Goal: Task Accomplishment & Management: Manage account settings

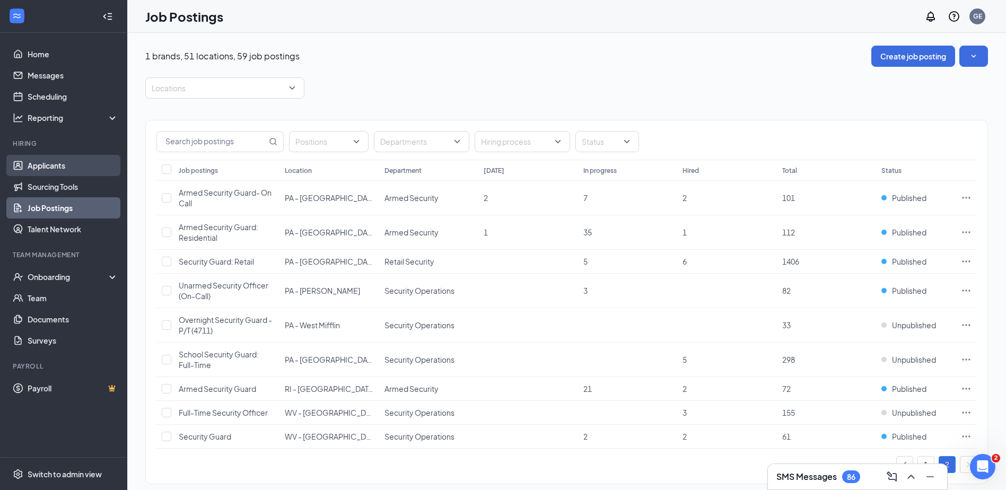
click at [72, 162] on link "Applicants" at bounding box center [73, 165] width 91 height 21
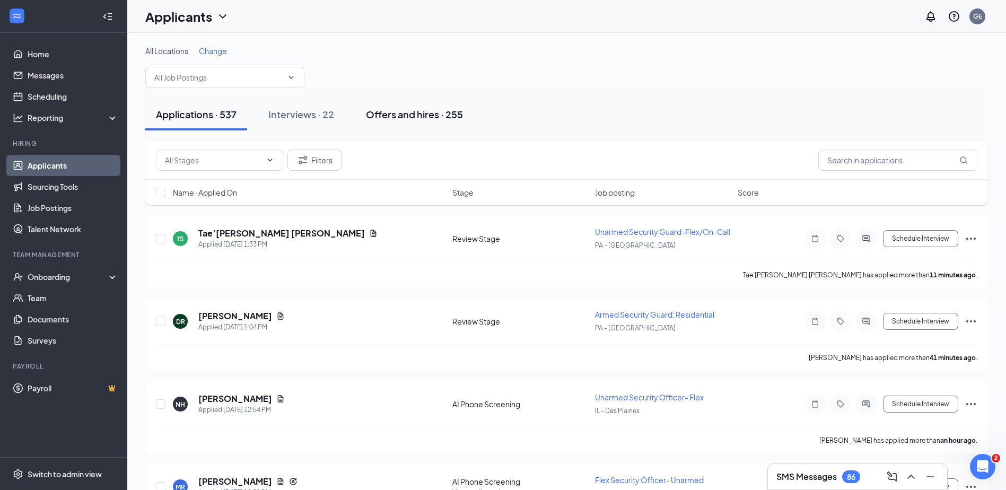
click at [457, 113] on button "Offers and hires · 255" at bounding box center [414, 115] width 118 height 32
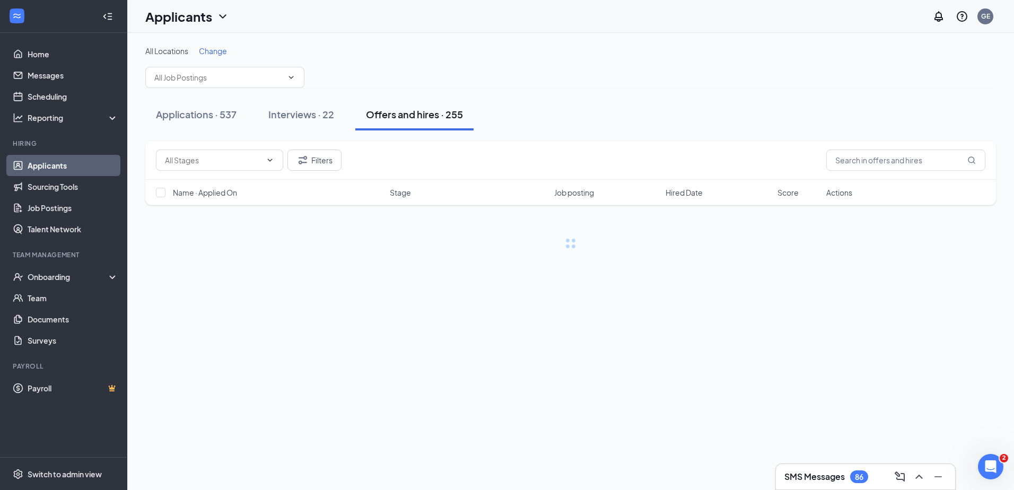
click at [457, 115] on div "Offers and hires · 255" at bounding box center [414, 114] width 97 height 13
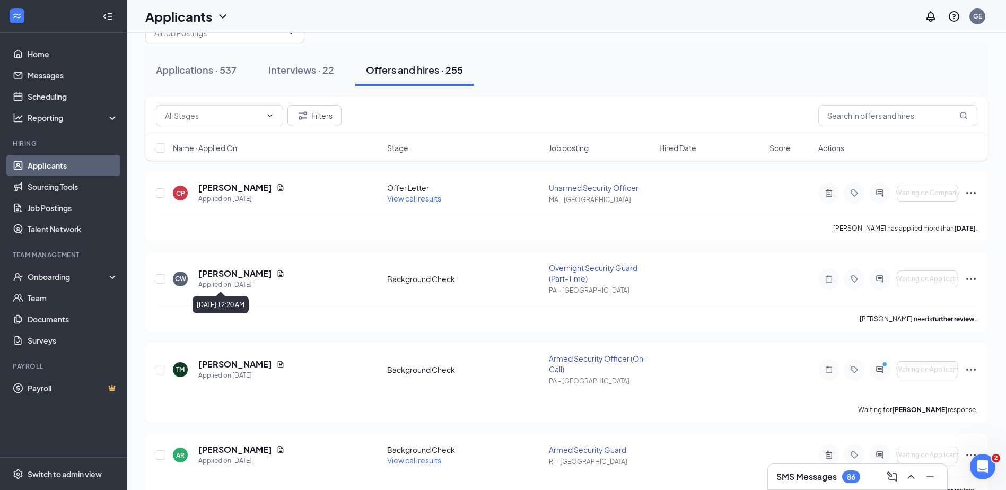
scroll to position [106, 0]
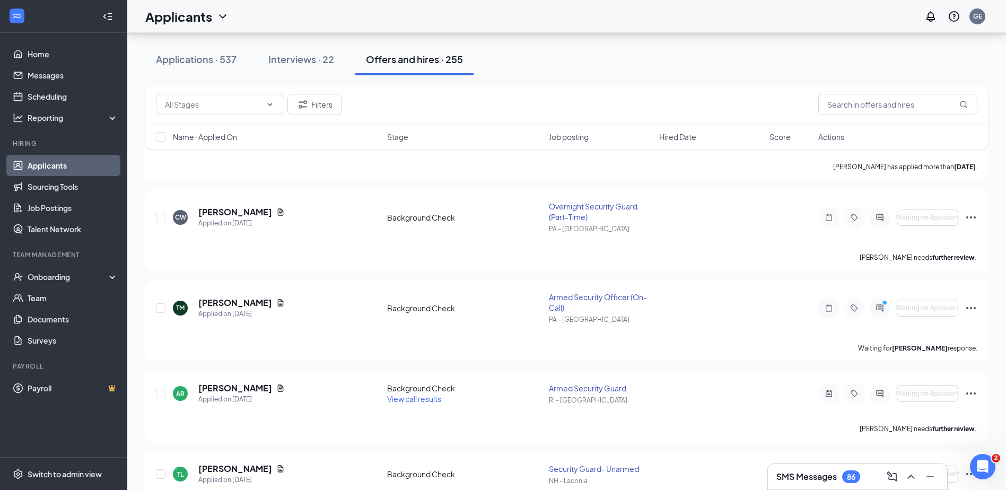
click at [387, 132] on span "Stage" at bounding box center [397, 136] width 21 height 11
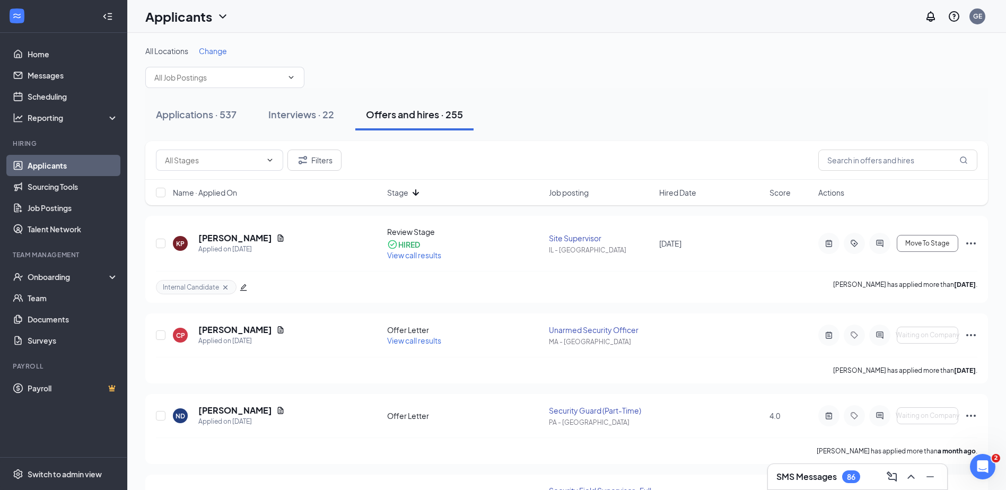
click at [406, 189] on span "Stage" at bounding box center [397, 192] width 21 height 11
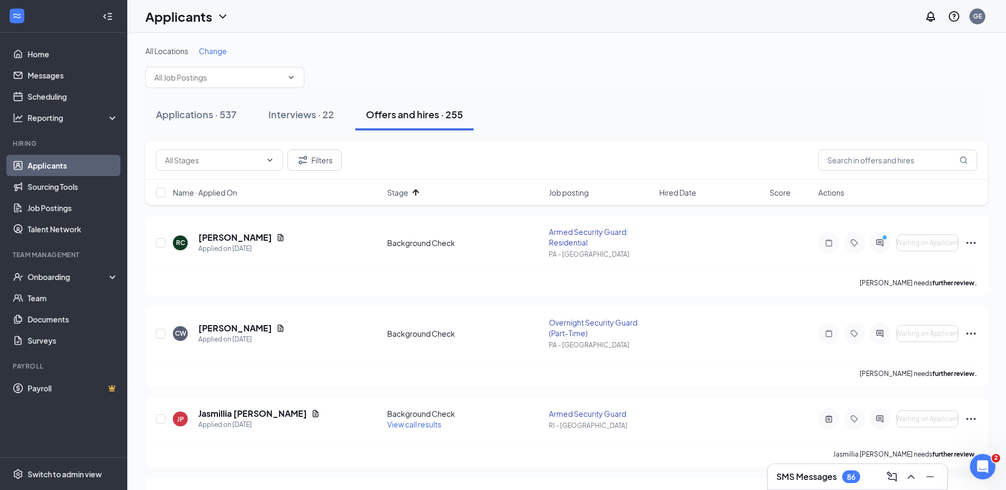
click at [406, 189] on span "Stage" at bounding box center [397, 192] width 21 height 11
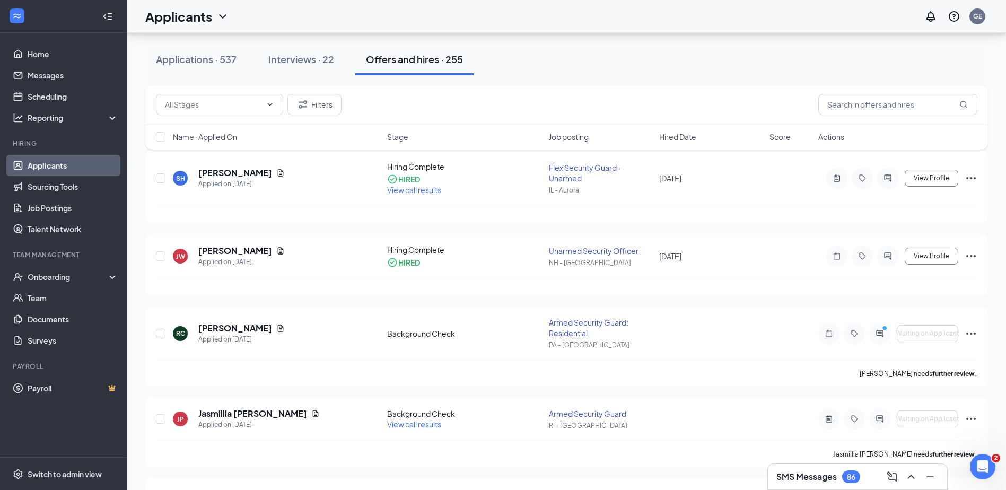
scroll to position [530, 0]
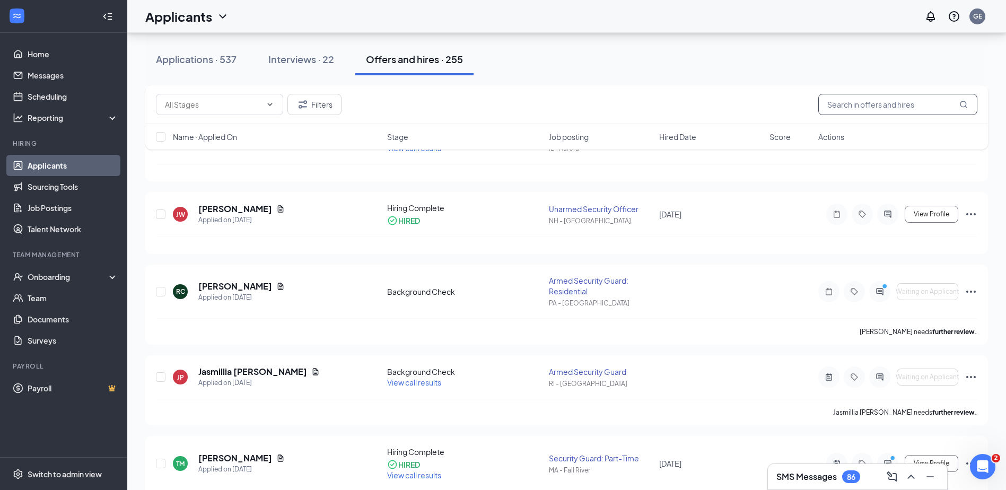
click at [909, 96] on input "text" at bounding box center [897, 104] width 159 height 21
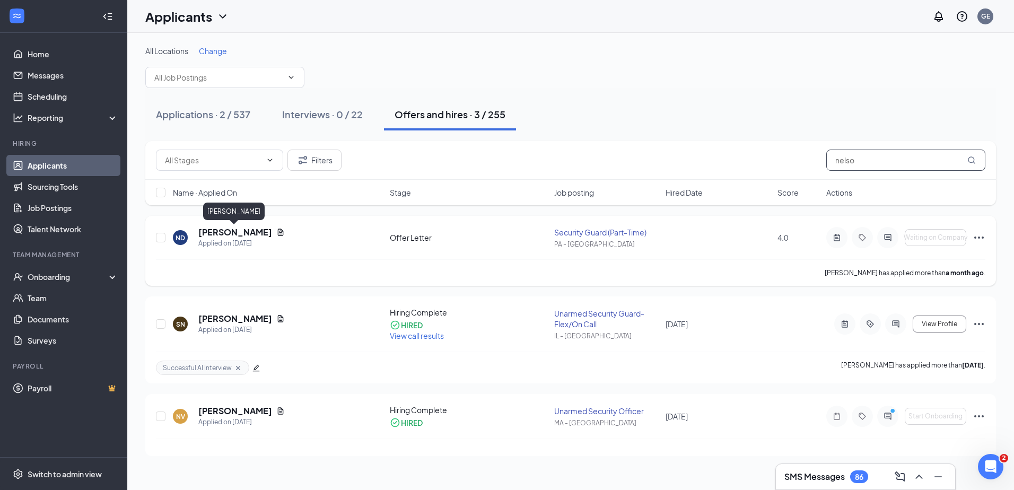
type input "nelso"
click at [236, 232] on h5 "[PERSON_NAME]" at bounding box center [235, 232] width 74 height 12
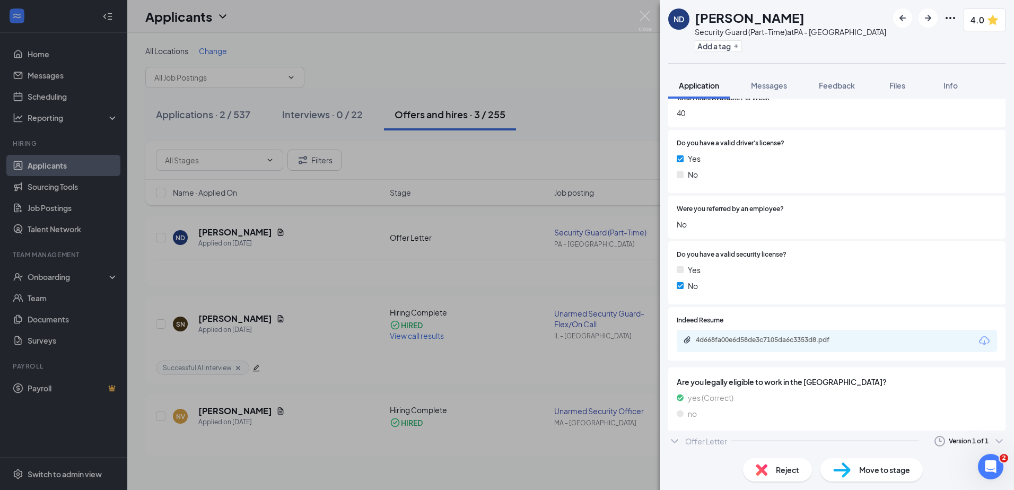
scroll to position [553, 0]
click at [673, 450] on div "Reject Move to stage" at bounding box center [836, 470] width 354 height 40
click at [676, 446] on icon "ChevronDown" at bounding box center [674, 443] width 13 height 13
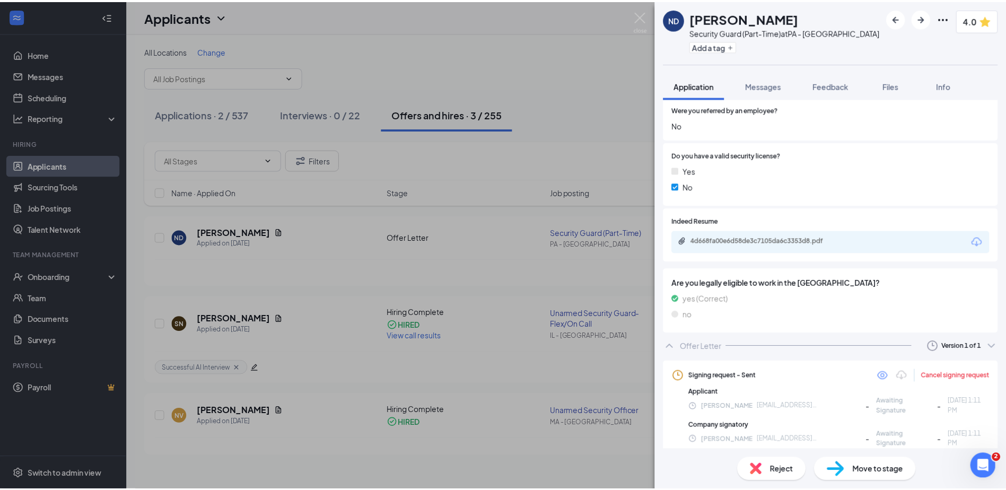
scroll to position [654, 0]
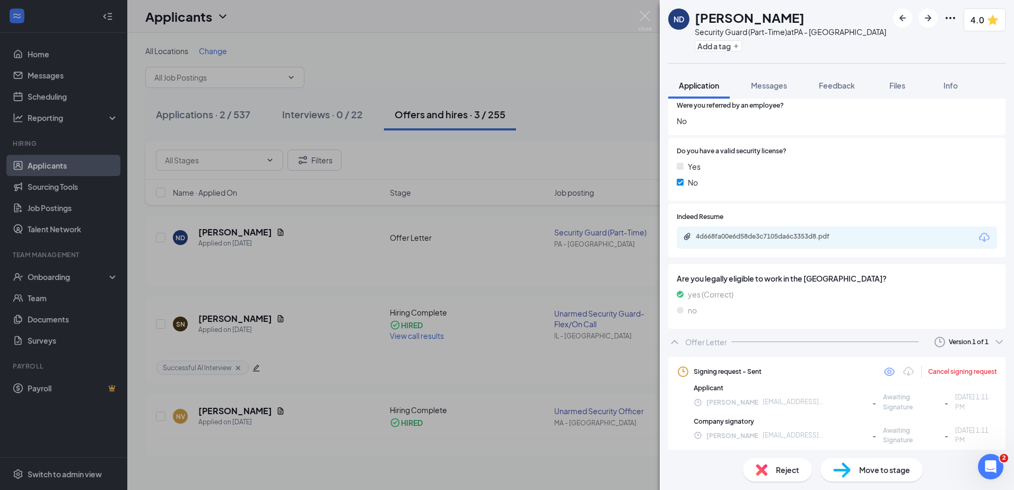
click at [462, 274] on div "ND [PERSON_NAME] Security Guard (Part-Time) at [GEOGRAPHIC_DATA] - [GEOGRAPHIC_…" at bounding box center [507, 245] width 1014 height 490
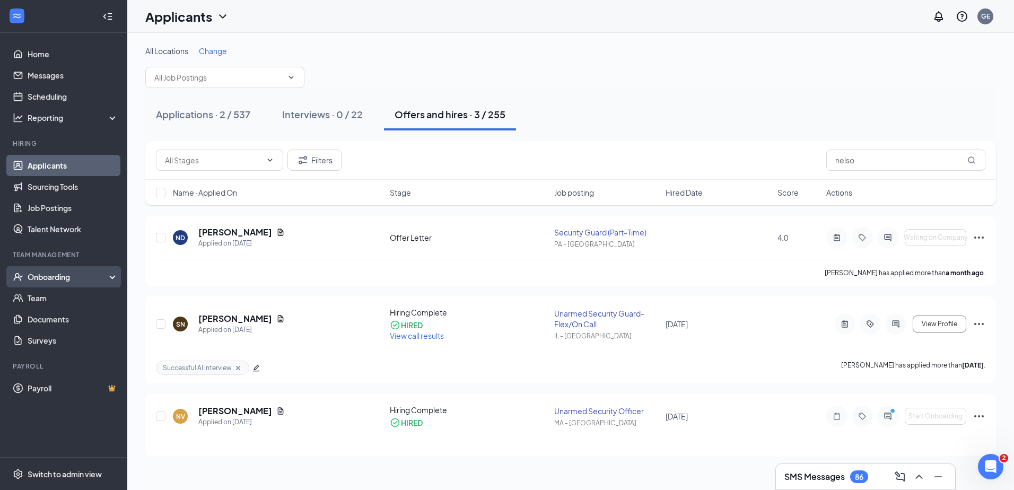
click at [80, 278] on div "Onboarding" at bounding box center [69, 276] width 82 height 11
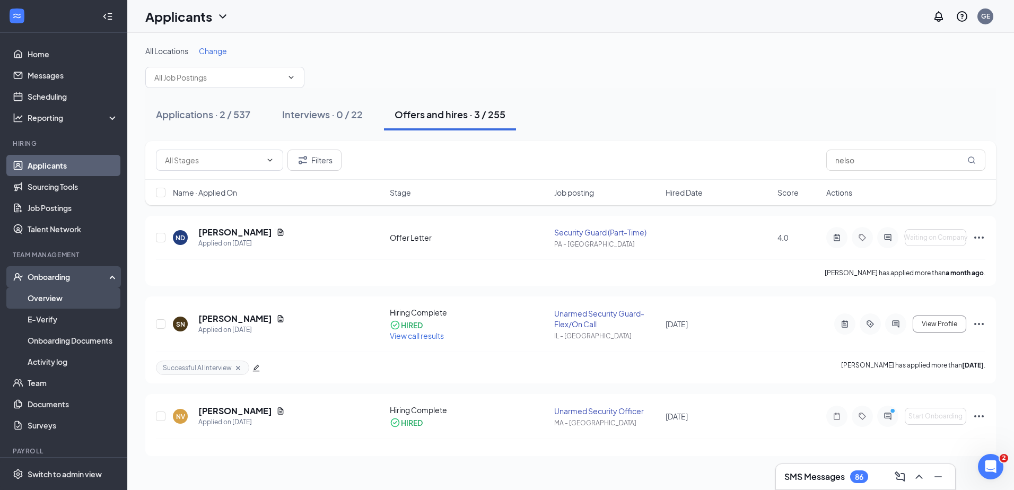
click at [89, 291] on link "Overview" at bounding box center [73, 297] width 91 height 21
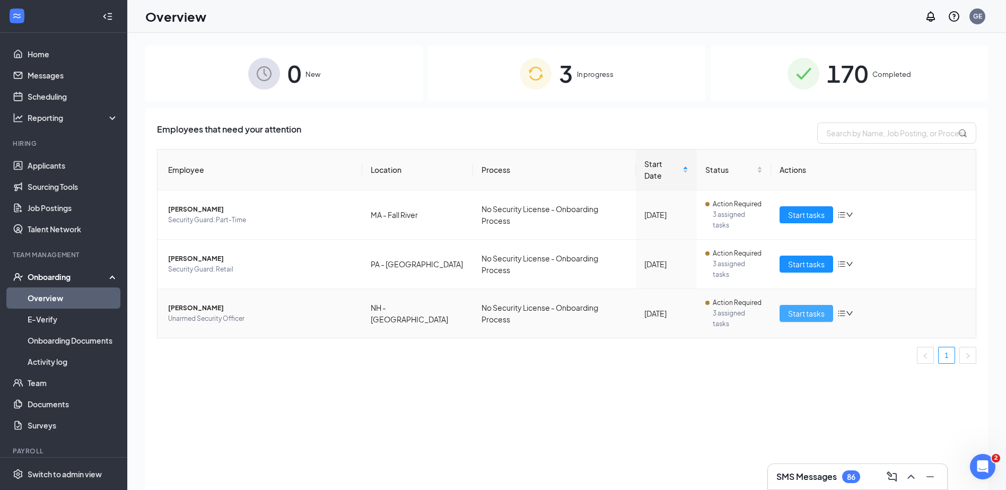
click at [800, 305] on button "Start tasks" at bounding box center [806, 313] width 54 height 17
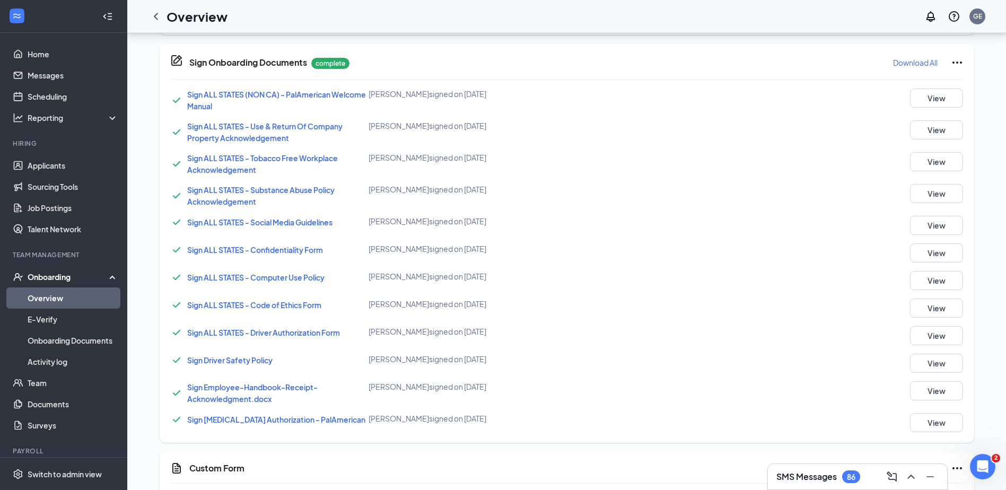
scroll to position [719, 0]
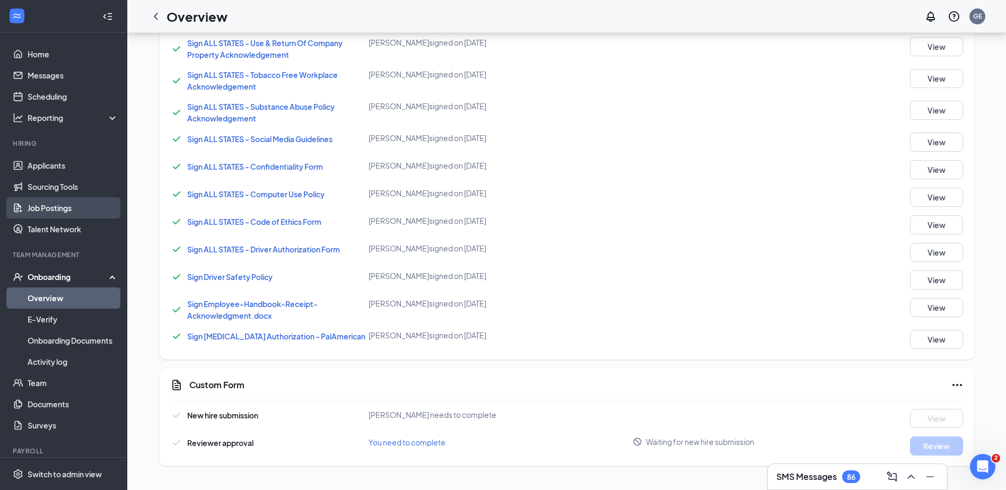
click at [43, 206] on link "Job Postings" at bounding box center [73, 207] width 91 height 21
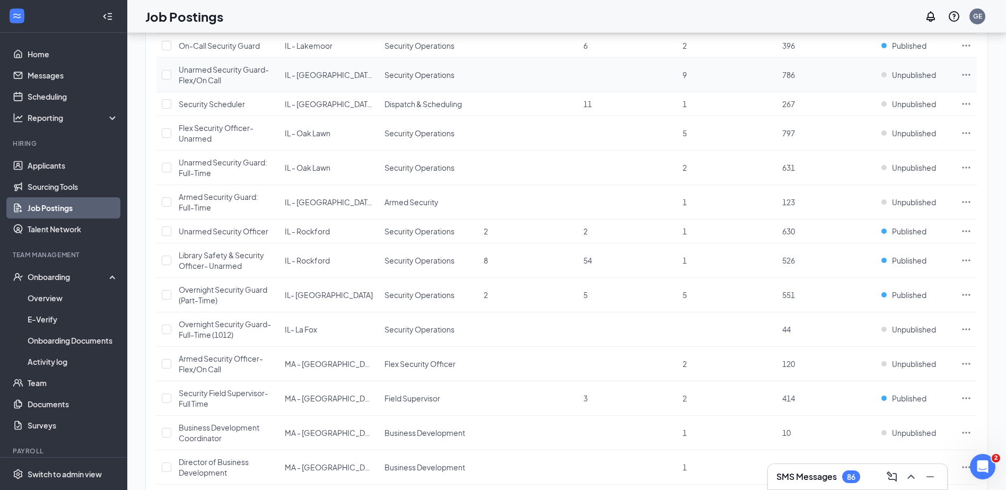
scroll to position [583, 0]
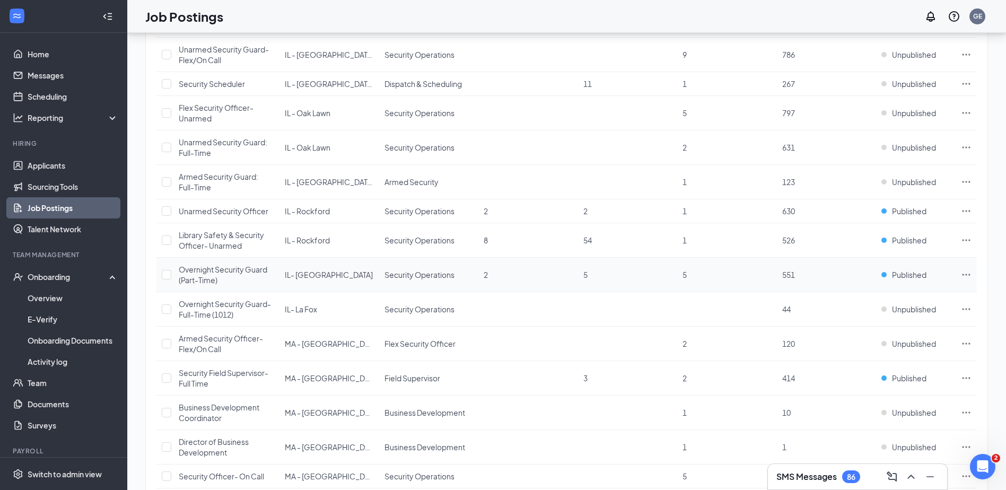
click at [963, 272] on icon "Ellipses" at bounding box center [966, 274] width 11 height 11
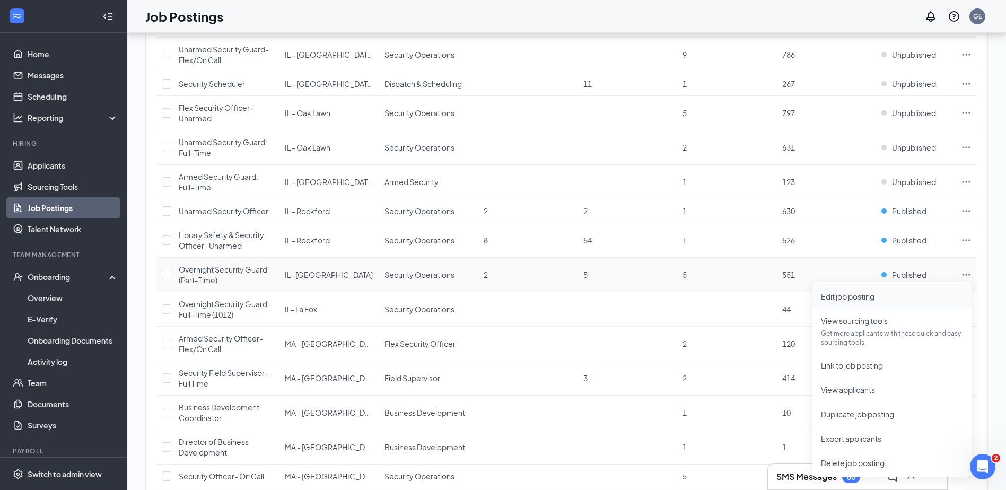
click at [911, 296] on span "Edit job posting" at bounding box center [892, 296] width 142 height 12
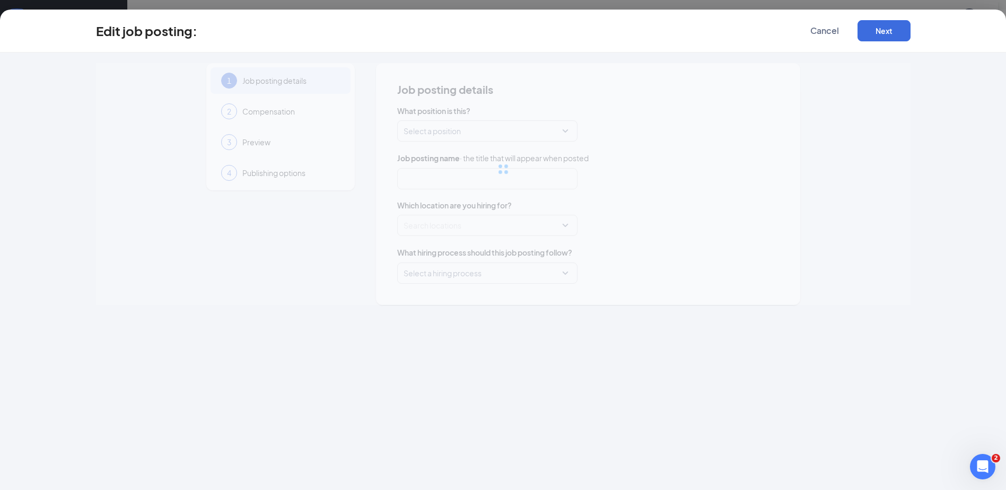
type input "Overnight Security Guard (Part-Time)"
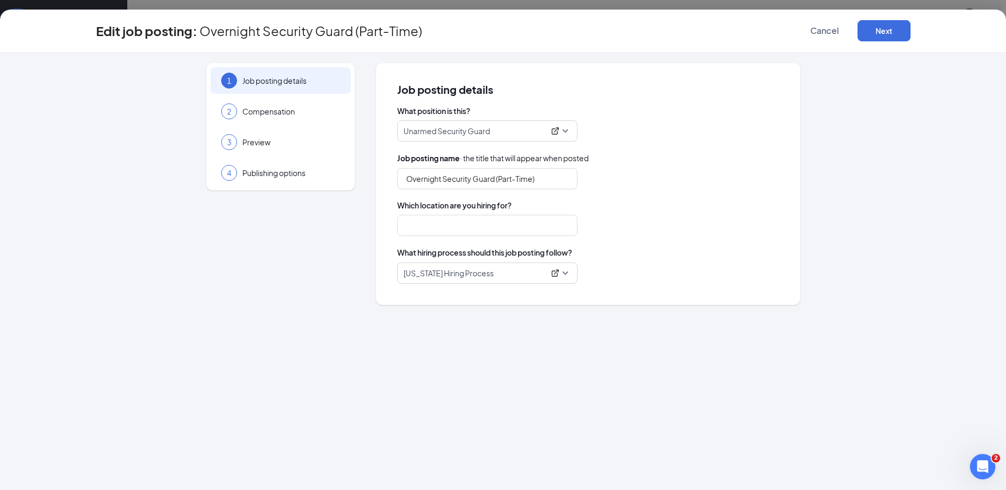
type input "IL- [GEOGRAPHIC_DATA]"
click at [548, 173] on input "Overnight Security Guard (Part-Time)" at bounding box center [487, 178] width 180 height 21
drag, startPoint x: 549, startPoint y: 177, endPoint x: 495, endPoint y: 180, distance: 54.1
click at [495, 180] on input "Overnight Security Guard (Part-Time)" at bounding box center [487, 178] width 180 height 21
click at [628, 182] on div "Overnight Security Guard" at bounding box center [588, 178] width 382 height 21
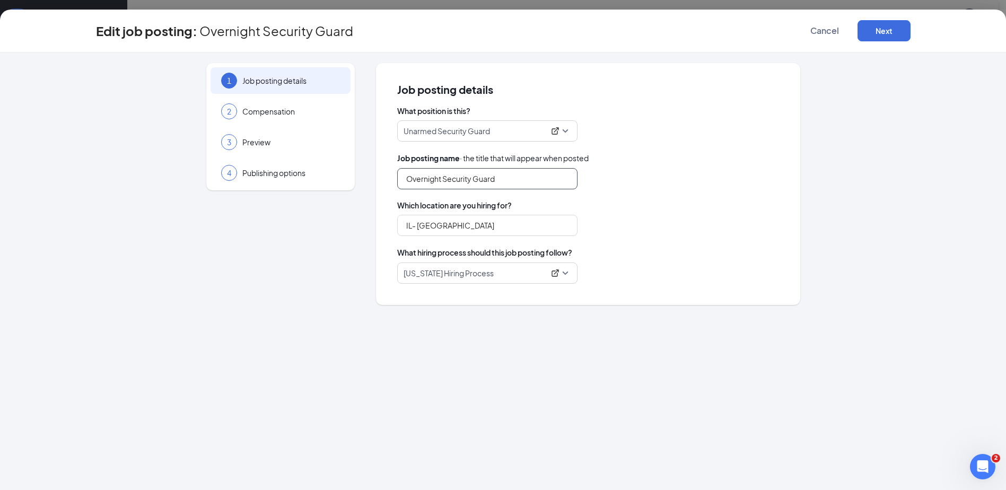
drag, startPoint x: 444, startPoint y: 181, endPoint x: 350, endPoint y: 191, distance: 94.4
click at [356, 186] on div "1 Job posting details 2 Compensation 3 Preview 4 Publishing options Job posting…" at bounding box center [503, 184] width 814 height 242
drag, startPoint x: 533, startPoint y: 181, endPoint x: 436, endPoint y: 182, distance: 96.5
click at [436, 182] on input "Security Guard" at bounding box center [487, 178] width 180 height 21
type input "Security Officer"
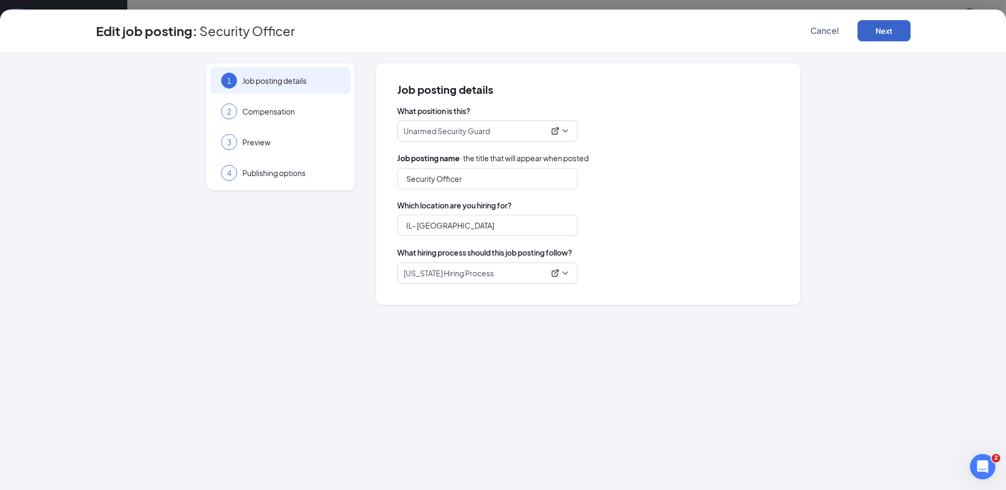
click at [893, 22] on button "Next" at bounding box center [883, 30] width 53 height 21
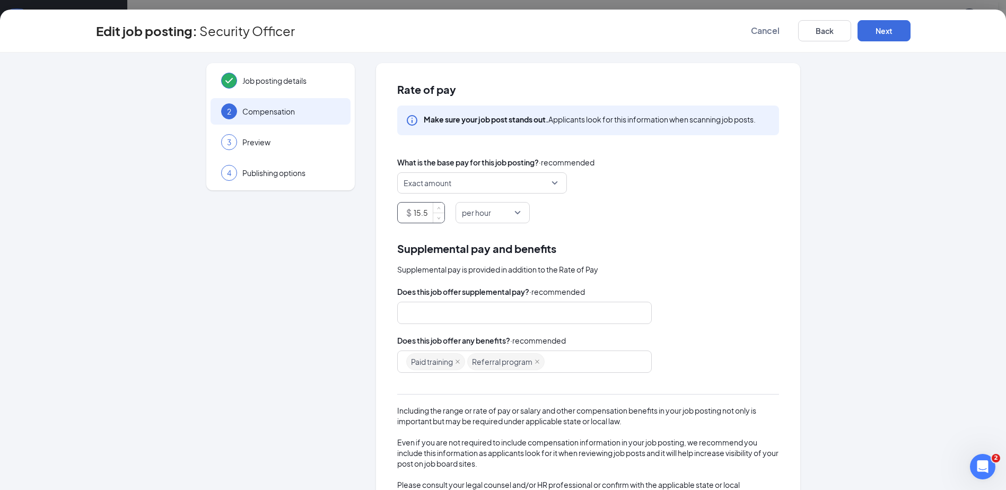
click at [426, 213] on input "15.5" at bounding box center [428, 213] width 31 height 20
click at [606, 364] on div "Paid training Referral program" at bounding box center [519, 361] width 226 height 19
type input "15.25"
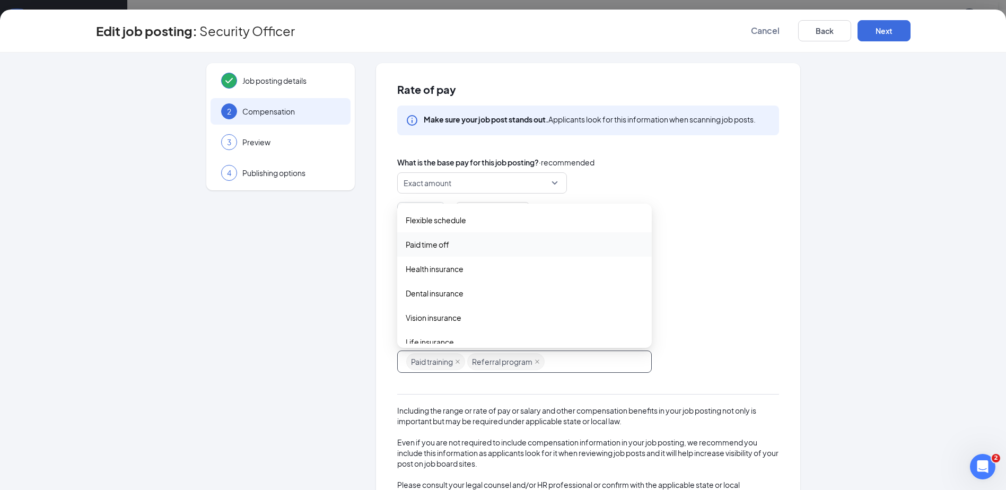
click at [414, 241] on span "Paid time off" at bounding box center [427, 245] width 43 height 12
click at [415, 273] on span "Health insurance" at bounding box center [435, 270] width 58 height 12
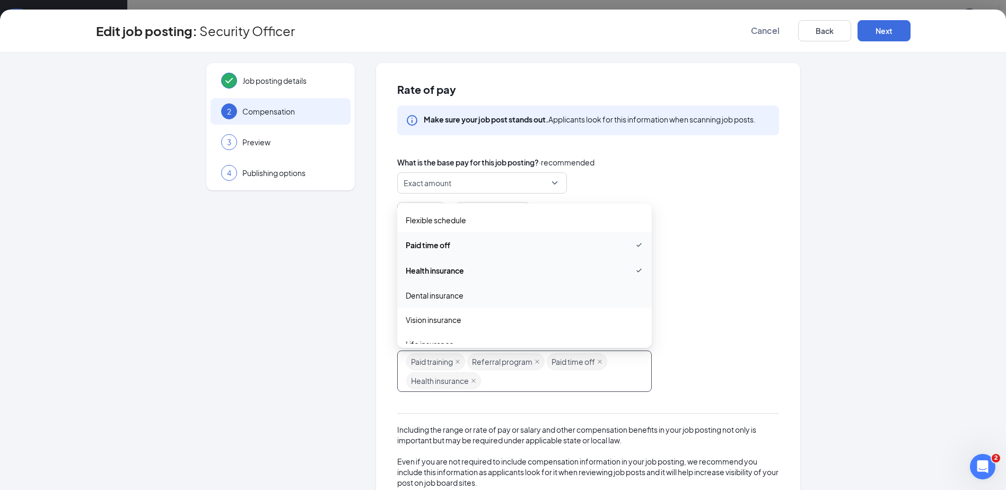
click at [420, 293] on span "Dental insurance" at bounding box center [435, 295] width 58 height 12
click at [430, 320] on span "Vision insurance" at bounding box center [434, 321] width 56 height 12
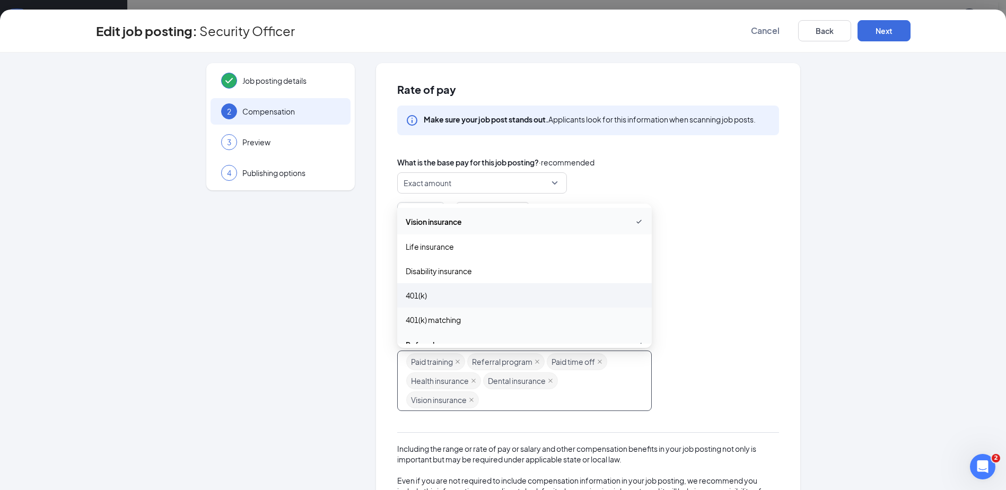
scroll to position [106, 0]
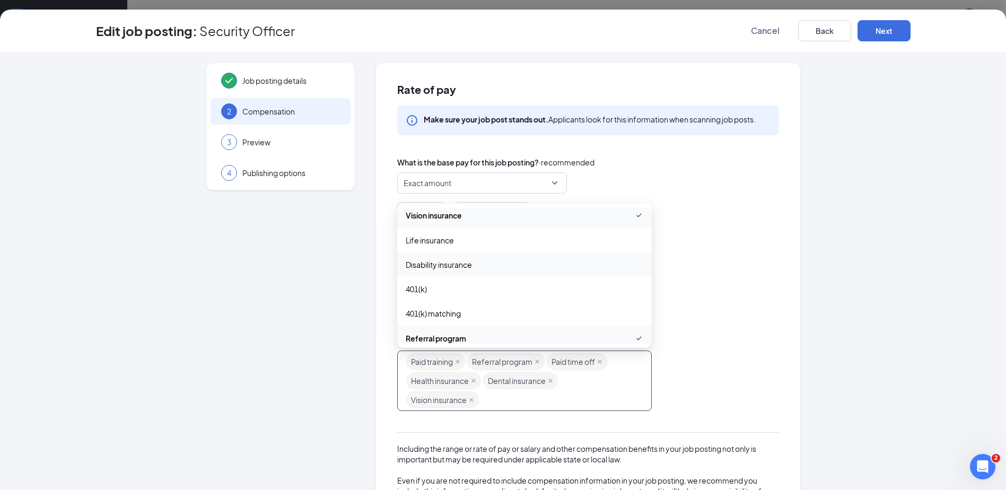
click at [420, 265] on span "Disability insurance" at bounding box center [439, 265] width 66 height 12
click at [901, 32] on button "Next" at bounding box center [883, 30] width 53 height 21
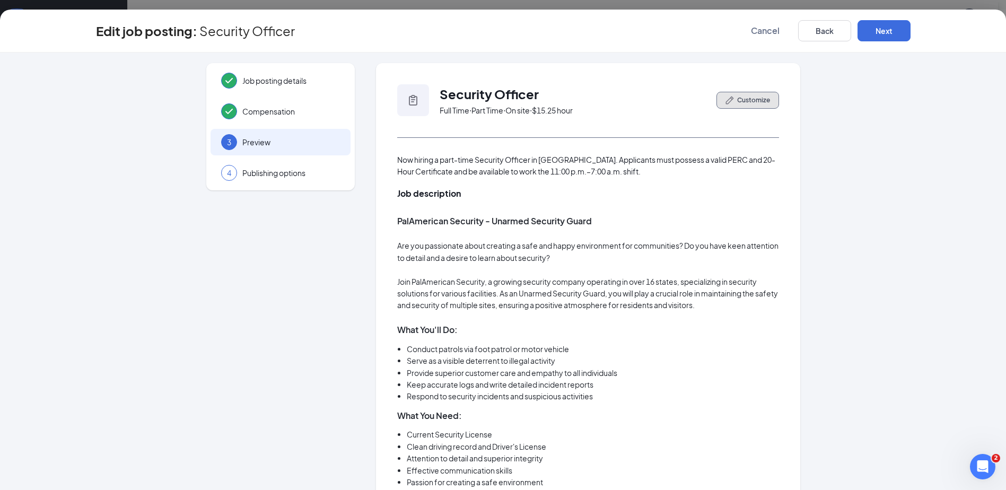
click at [725, 100] on icon "PencilIcon" at bounding box center [729, 100] width 8 height 8
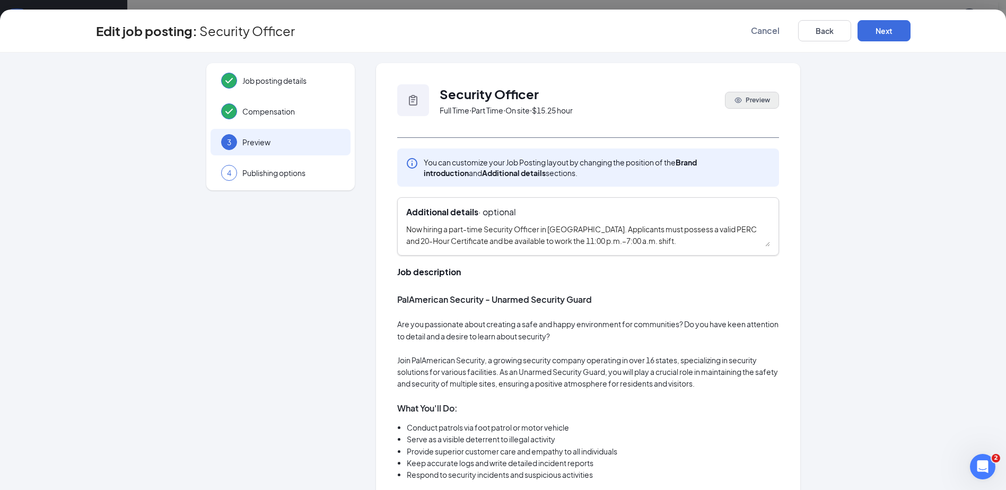
click at [444, 228] on textarea "Now hiring a part-time Security Officer in [GEOGRAPHIC_DATA]. Applicants must p…" at bounding box center [588, 234] width 364 height 23
drag, startPoint x: 702, startPoint y: 233, endPoint x: 649, endPoint y: 245, distance: 54.4
click at [649, 245] on textarea "Now hiring a full-time and part-time Security Officer in [GEOGRAPHIC_DATA]. App…" at bounding box center [588, 234] width 364 height 23
click at [736, 249] on div "Additional details · optional Now hiring a full-time and part-time Security Off…" at bounding box center [588, 226] width 382 height 58
click at [711, 241] on textarea "Now hiring a full-time and part-time Security Officer in [GEOGRAPHIC_DATA]. App…" at bounding box center [588, 234] width 364 height 23
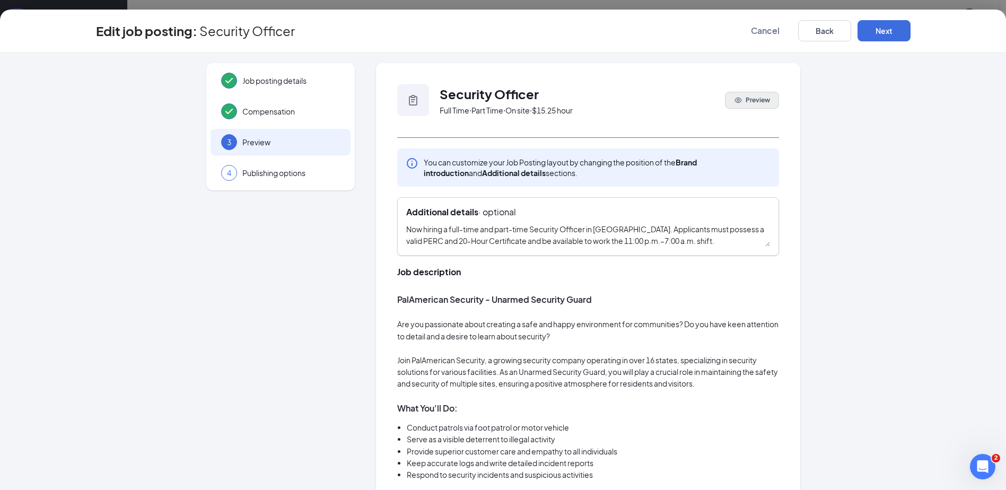
drag, startPoint x: 703, startPoint y: 243, endPoint x: 592, endPoint y: 242, distance: 111.3
click at [592, 242] on textarea "Now hiring a full-time and part-time Security Officer in [GEOGRAPHIC_DATA]. App…" at bounding box center [588, 234] width 364 height 23
type textarea "Now hiring a full-time and part-time Security Officer in [GEOGRAPHIC_DATA]. App…"
click at [884, 24] on button "Next" at bounding box center [883, 30] width 53 height 21
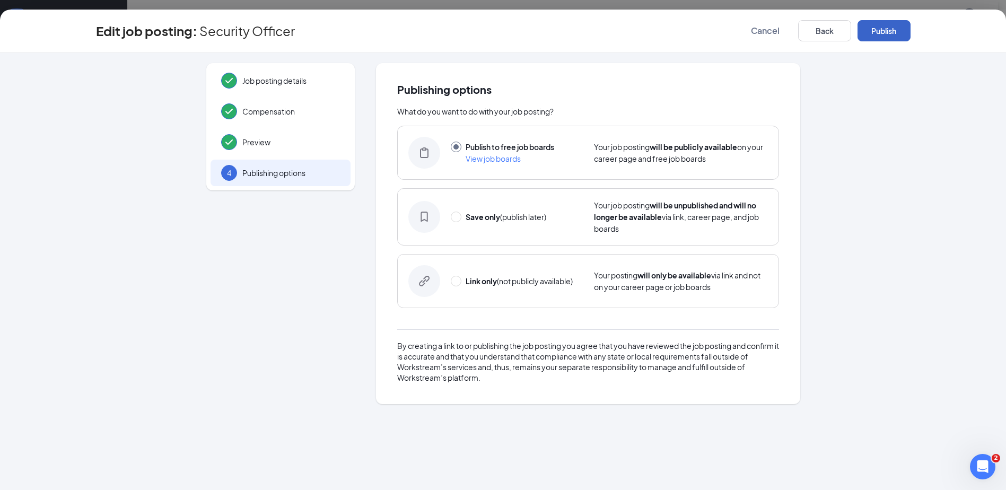
click at [884, 24] on button "Publish" at bounding box center [883, 30] width 53 height 21
